Goal: Task Accomplishment & Management: Manage account settings

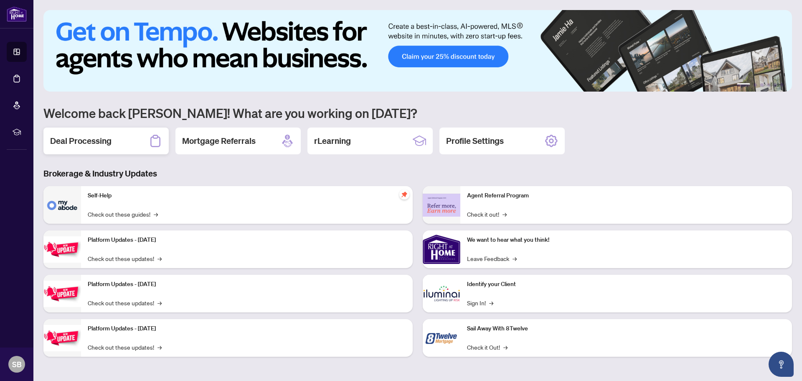
click at [76, 141] on h2 "Deal Processing" at bounding box center [80, 141] width 61 height 12
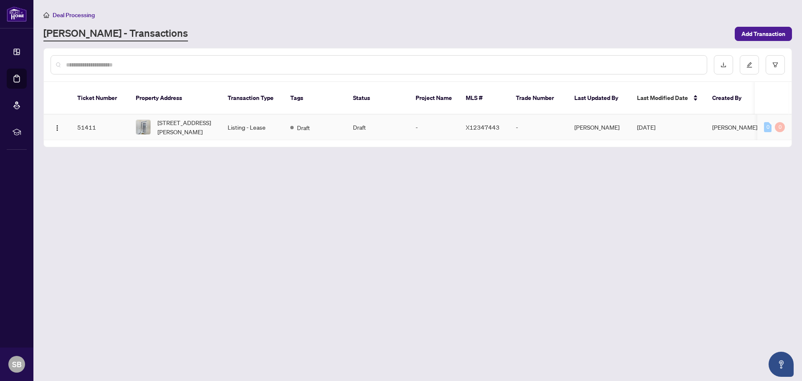
click at [81, 117] on td "51411" at bounding box center [100, 126] width 58 height 25
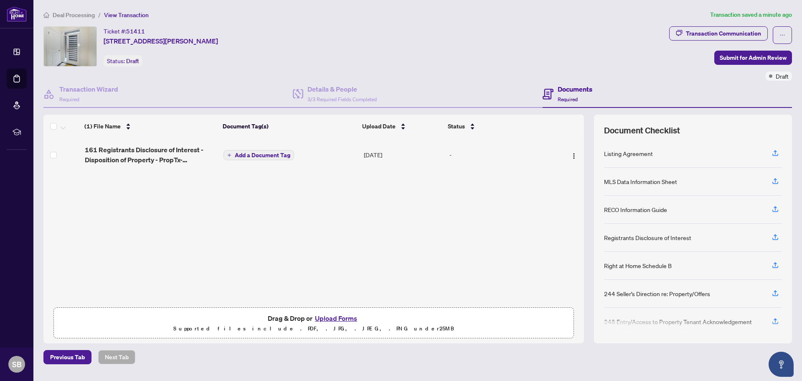
click at [334, 318] on button "Upload Forms" at bounding box center [336, 318] width 47 height 11
click at [351, 202] on div "161 Registrants Disclosure of Interest - Disposition of Property - PropTx-[PERS…" at bounding box center [313, 220] width 541 height 165
click at [100, 125] on span "(1) File Name" at bounding box center [102, 126] width 36 height 9
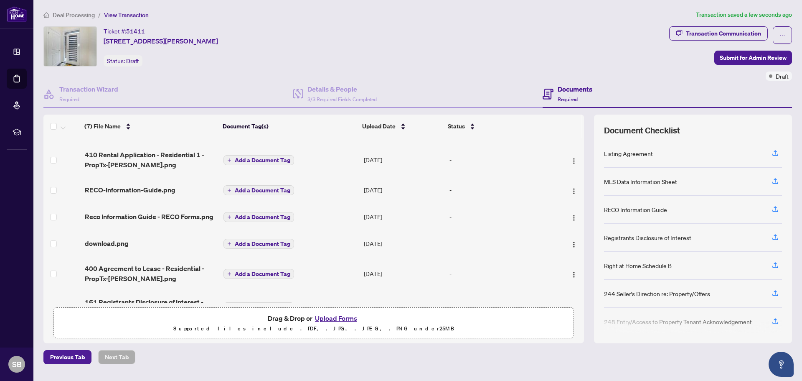
scroll to position [52, 0]
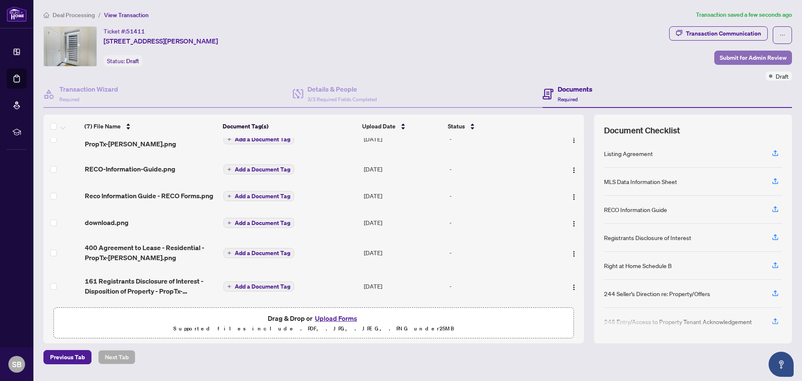
click at [748, 55] on span "Submit for Admin Review" at bounding box center [753, 57] width 67 height 13
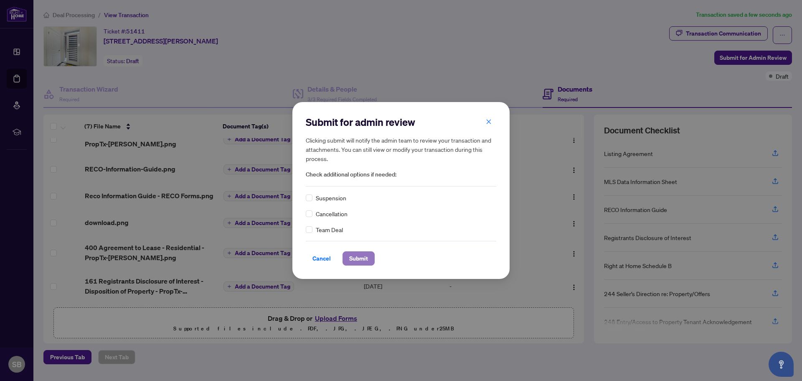
click at [359, 257] on span "Submit" at bounding box center [358, 258] width 19 height 13
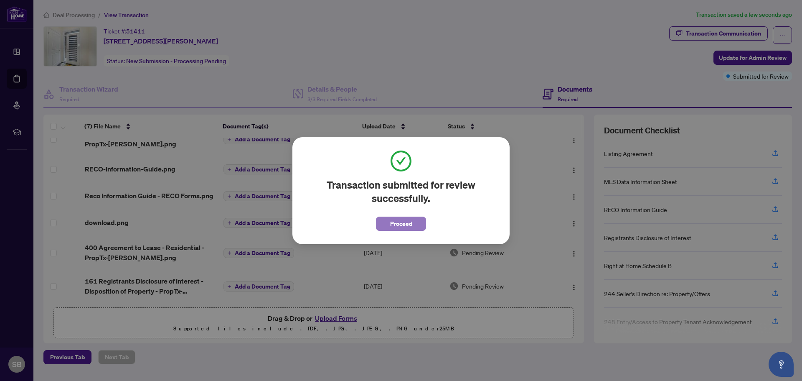
click at [407, 224] on span "Proceed" at bounding box center [401, 223] width 22 height 13
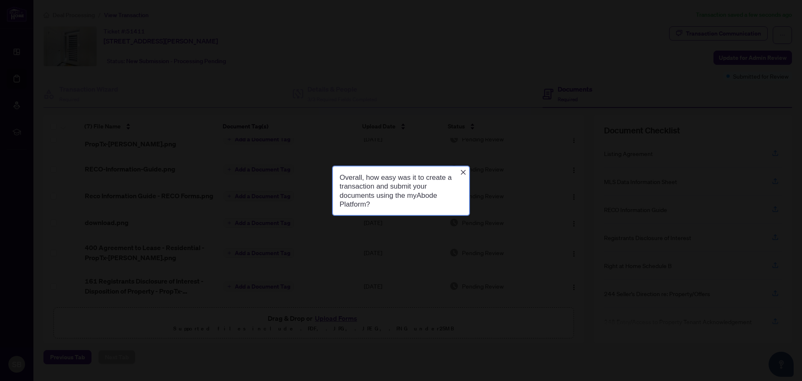
scroll to position [0, 0]
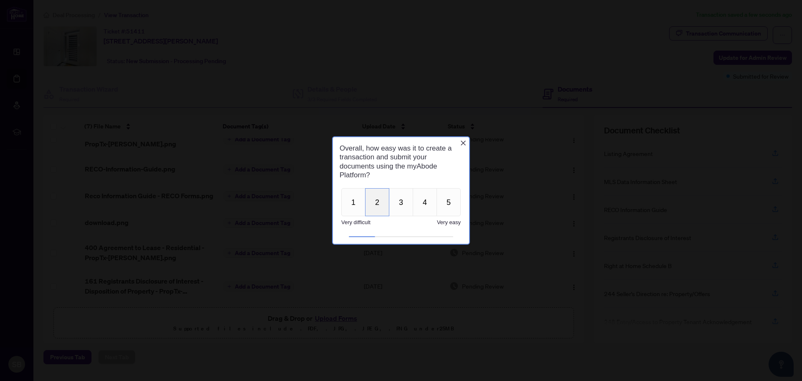
click at [375, 204] on button "2" at bounding box center [377, 202] width 24 height 28
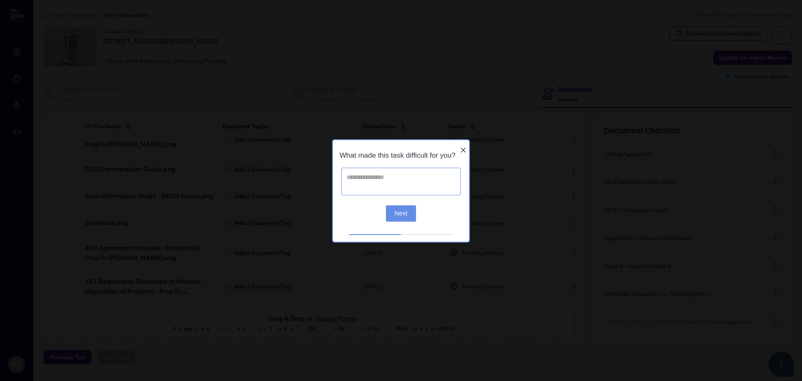
click at [417, 193] on textarea at bounding box center [400, 181] width 119 height 28
type textarea "**********"
click button "Next" at bounding box center [401, 213] width 31 height 16
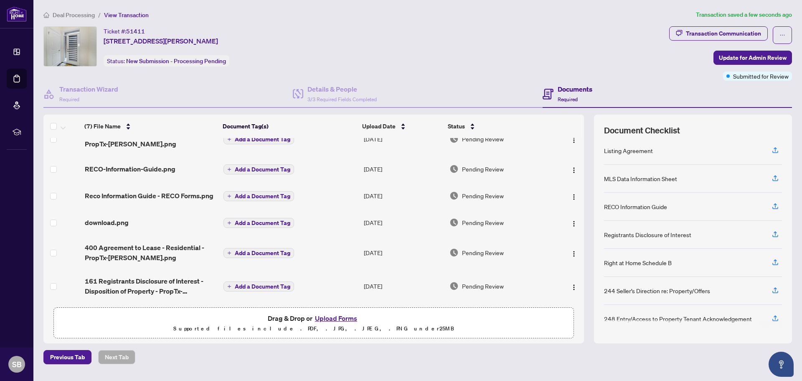
scroll to position [5, 0]
click at [471, 348] on div "Deal Processing / View Transaction Transaction saved a few seconds ago Ticket #…" at bounding box center [417, 187] width 755 height 354
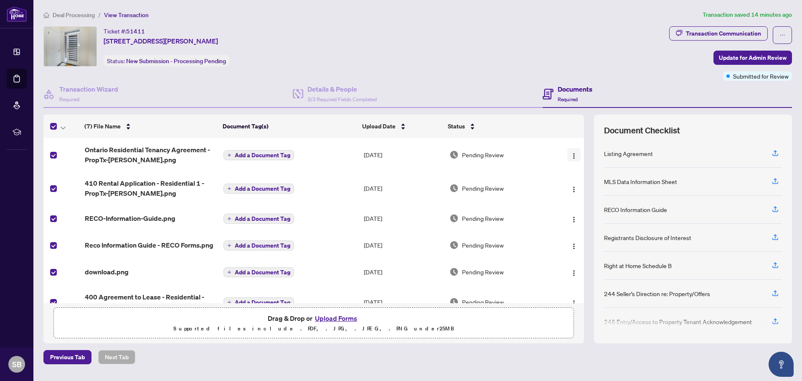
click at [573, 155] on img "button" at bounding box center [574, 156] width 7 height 7
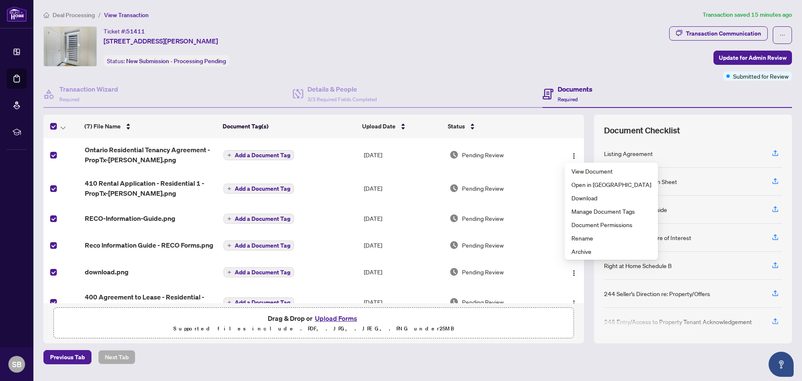
click at [522, 359] on div "Previous Tab Next Tab" at bounding box center [417, 357] width 749 height 14
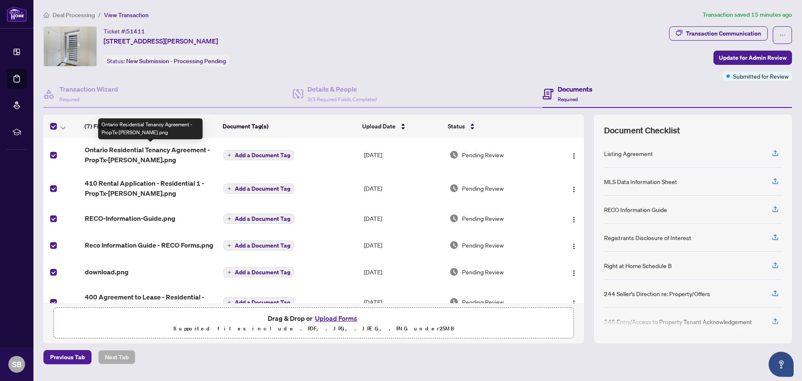
drag, startPoint x: 145, startPoint y: 150, endPoint x: 113, endPoint y: 150, distance: 31.3
click at [113, 150] on span "Ontario Residential Tenancy Agreement - PropTx-[PERSON_NAME].png" at bounding box center [151, 155] width 132 height 20
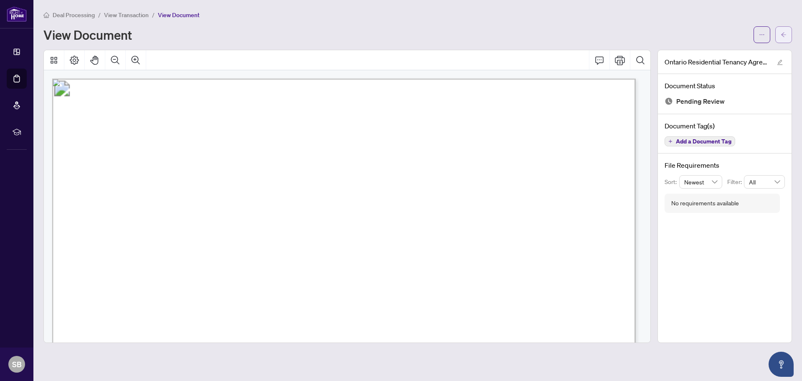
click at [786, 33] on icon "arrow-left" at bounding box center [784, 35] width 6 height 6
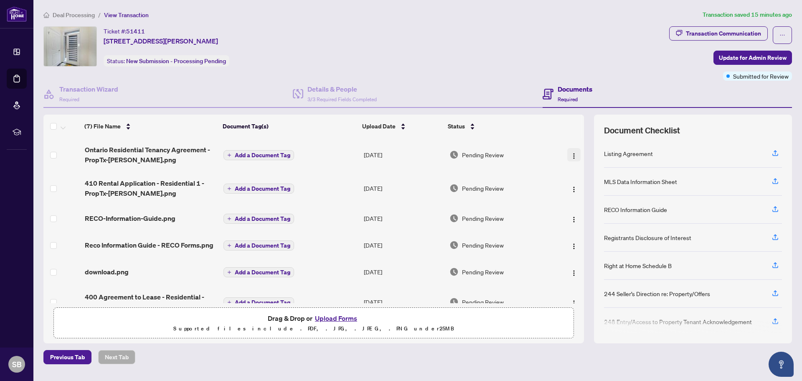
click at [571, 155] on img "button" at bounding box center [574, 156] width 7 height 7
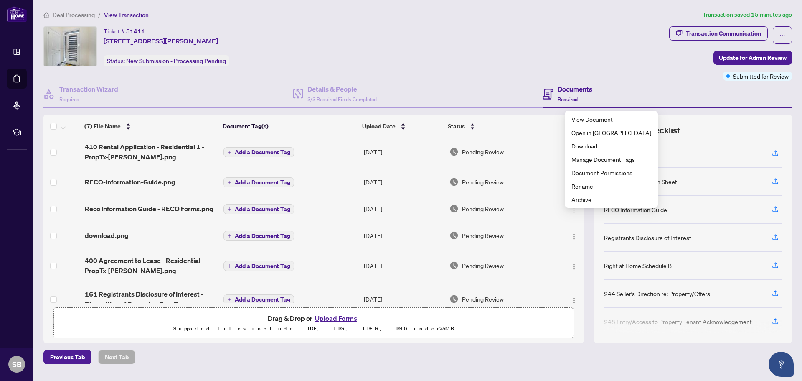
scroll to position [52, 0]
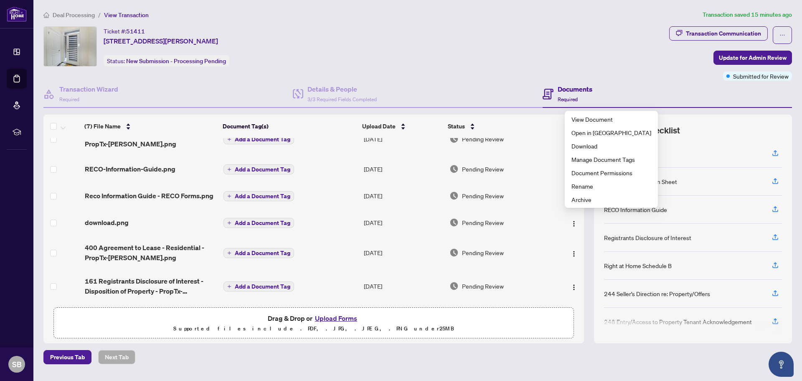
click at [502, 360] on div "Previous Tab Next Tab" at bounding box center [417, 357] width 749 height 14
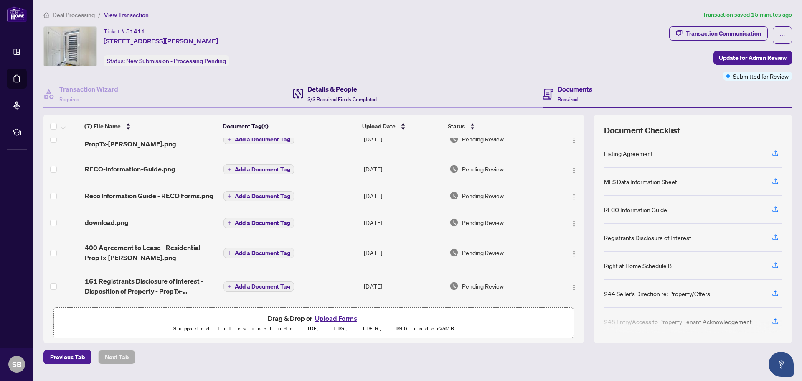
click at [329, 87] on h4 "Details & People" at bounding box center [342, 89] width 69 height 10
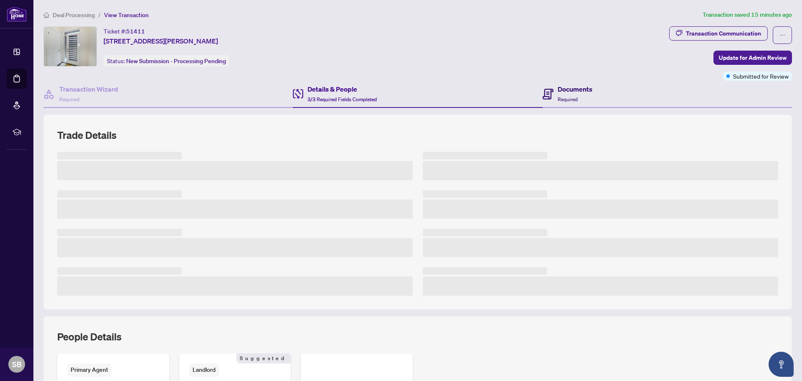
click at [564, 86] on h4 "Documents" at bounding box center [575, 89] width 35 height 10
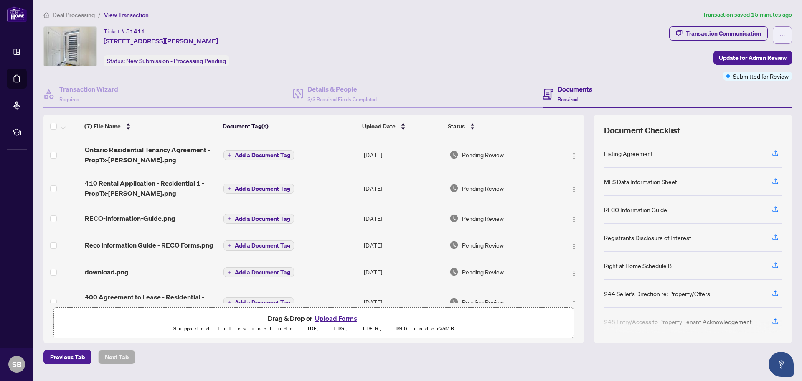
click at [780, 36] on icon "ellipsis" at bounding box center [783, 35] width 6 height 6
click at [649, 63] on div "Ticket #: 51411 20 Copeman Ave, Brantford, Ontario N3V 0B3, Canada Status: New …" at bounding box center [354, 46] width 623 height 40
